Goal: Check status: Check status

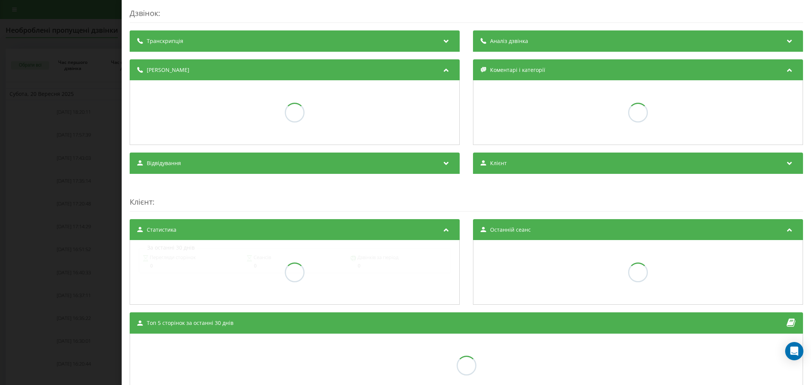
click at [100, 56] on div "Дзвінок : Транскрипція Аналіз дзвінка Деталі дзвінка Коментарі і категорії Відв…" at bounding box center [405, 192] width 811 height 385
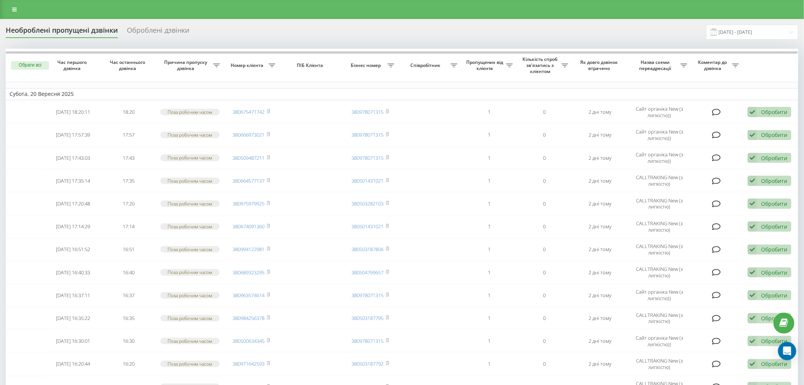
click at [163, 27] on div "Оброблені дзвінки" at bounding box center [158, 32] width 62 height 12
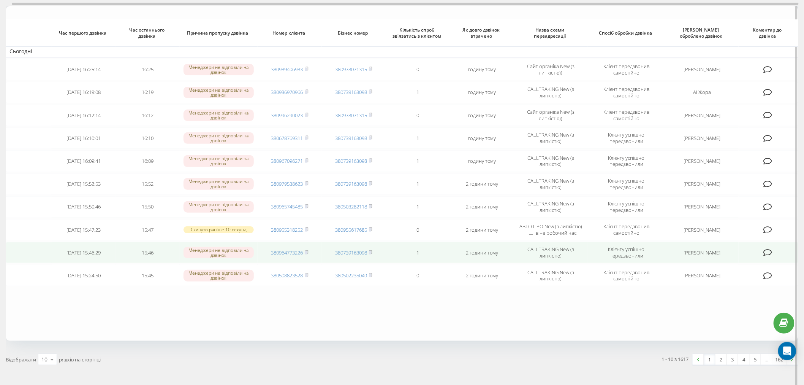
scroll to position [66, 0]
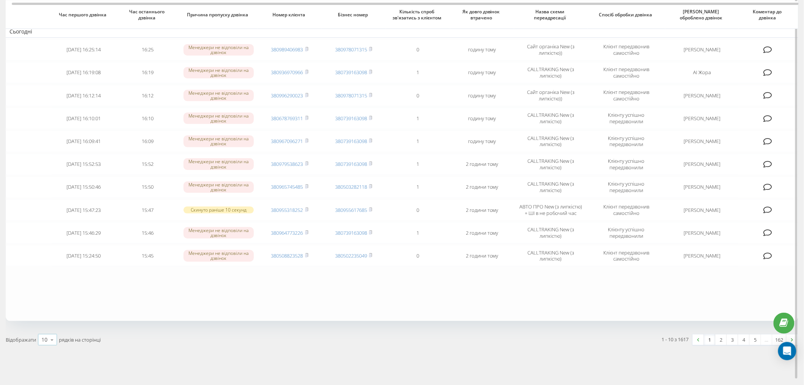
click at [52, 337] on icon at bounding box center [51, 339] width 11 height 15
click at [50, 325] on span "100" at bounding box center [45, 328] width 9 height 7
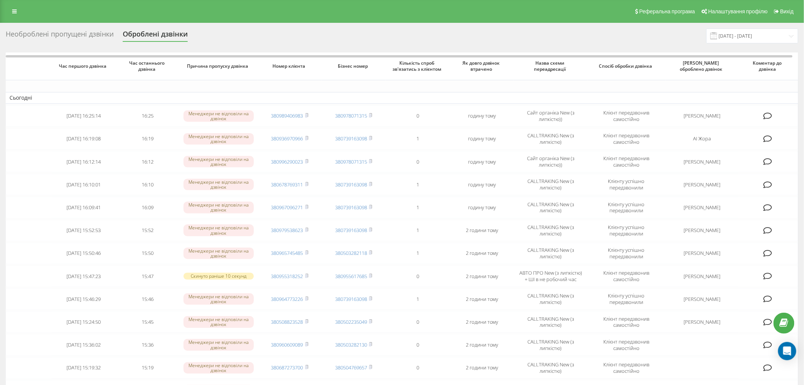
click at [73, 32] on div "Необроблені пропущені дзвінки" at bounding box center [60, 36] width 108 height 12
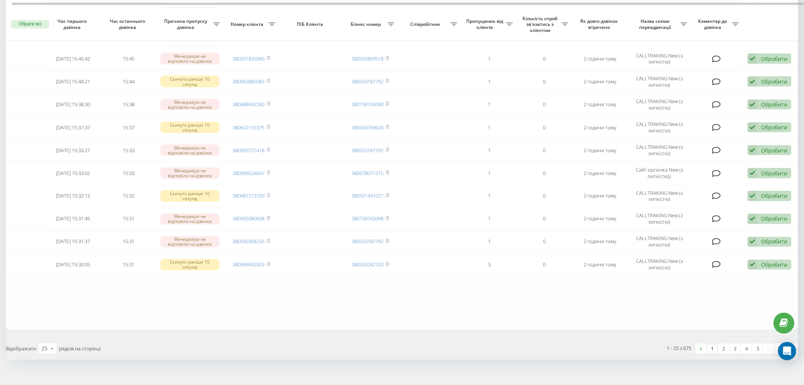
scroll to position [413, 0]
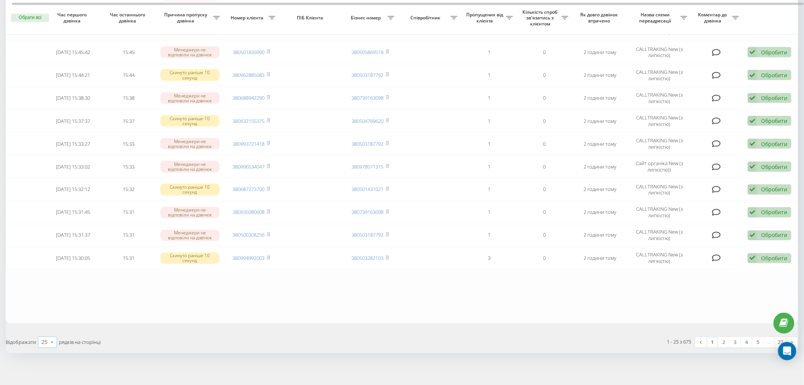
click at [43, 340] on div "25" at bounding box center [44, 342] width 6 height 8
click at [51, 328] on span "100" at bounding box center [45, 331] width 9 height 7
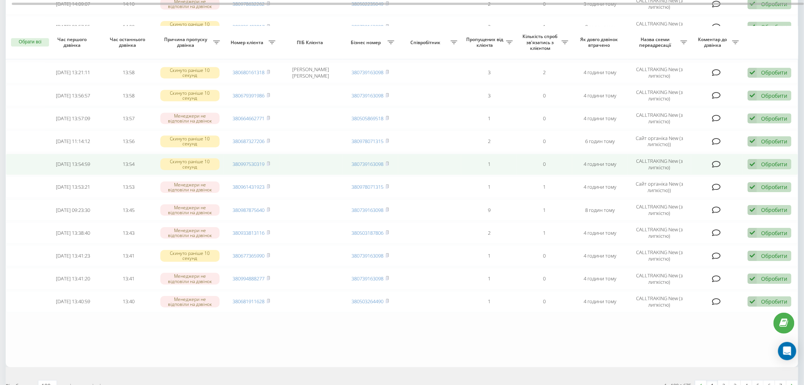
scroll to position [2142, 0]
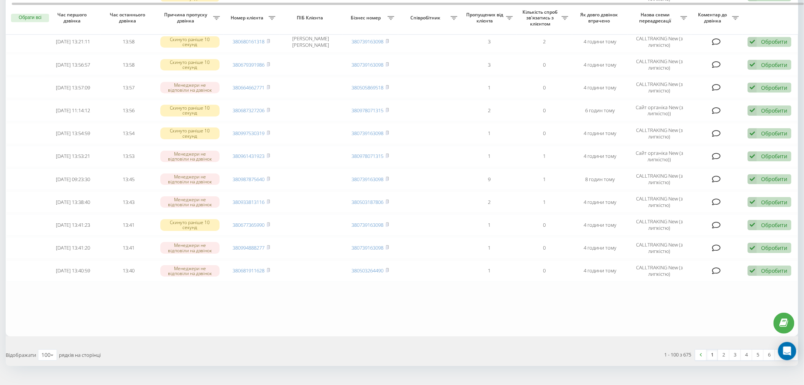
click at [723, 344] on div "1 - 100 з 675 1 2 3 4 5 6 7" at bounding box center [603, 355] width 402 height 22
click at [724, 349] on link "2" at bounding box center [723, 354] width 11 height 11
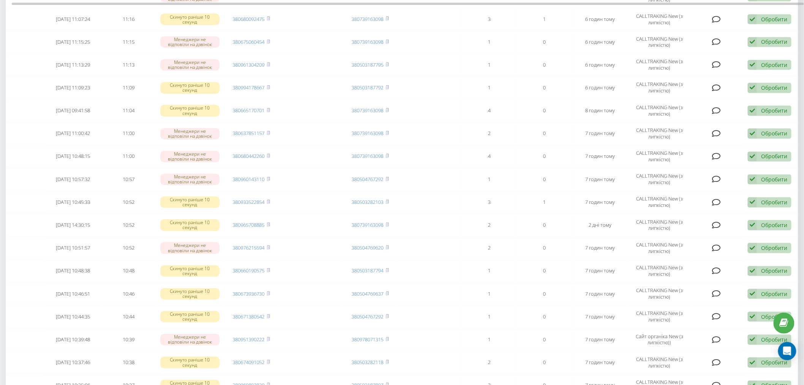
scroll to position [2136, 0]
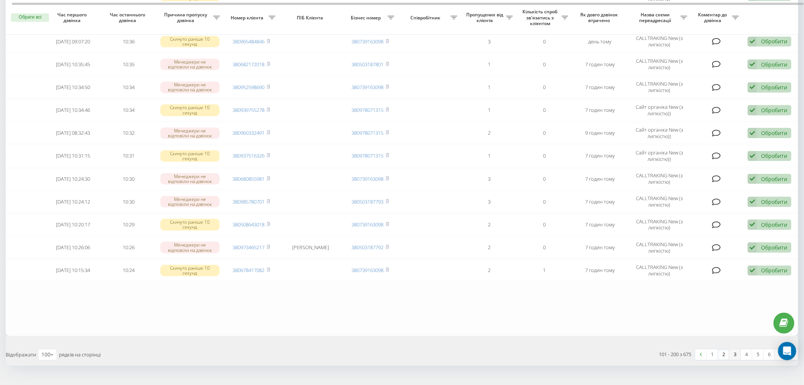
click at [734, 349] on link "3" at bounding box center [735, 354] width 11 height 11
